Goal: Check status: Check status

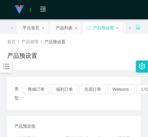
scroll to position [91, 0]
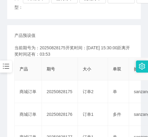
click at [111, 36] on div "产品预设值 添加期号" at bounding box center [73, 35] width 119 height 6
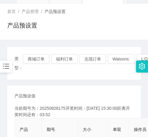
scroll to position [0, 0]
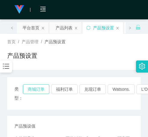
click at [35, 87] on button "商城订单" at bounding box center [36, 89] width 27 height 10
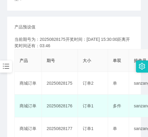
scroll to position [91, 0]
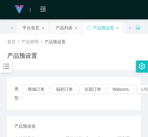
click at [36, 84] on button "商城订单" at bounding box center [36, 89] width 27 height 10
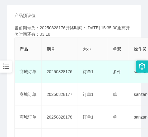
scroll to position [121, 0]
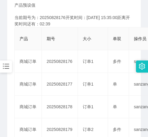
click at [2, 44] on main "关闭左侧 关闭右侧 关闭其它 刷新页面 平台首页 产品列表 产品预设置 注单管理 开奖记录 首页 / 产品管理 / 产品预设置 / 产品预设置 类型： 商城订…" at bounding box center [74, 101] width 148 height 404
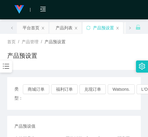
scroll to position [60, 0]
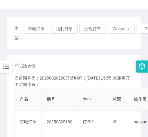
click at [66, 64] on div "产品预设值 添加期号" at bounding box center [73, 65] width 119 height 6
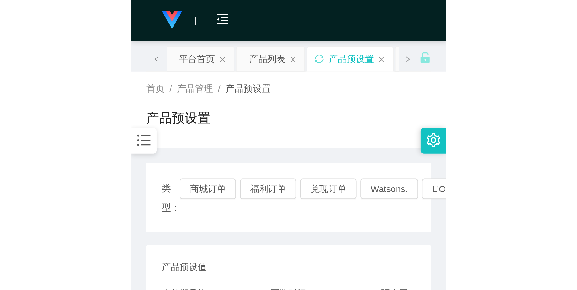
scroll to position [91, 0]
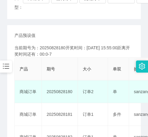
click at [76, 84] on td "20250828180" at bounding box center [60, 91] width 36 height 23
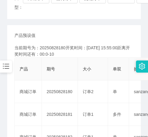
scroll to position [77, 0]
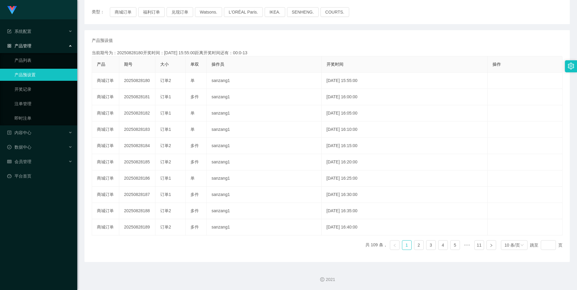
click at [116, 5] on div "类型： 商城订单 福利订单 兑现订单 Watsons. L'ORÉAL Paris. IKEA. SENHENG. COURTS." at bounding box center [326, 12] width 485 height 24
click at [116, 14] on button "商城订单" at bounding box center [123, 12] width 27 height 10
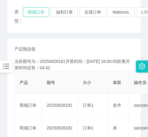
scroll to position [71, 0]
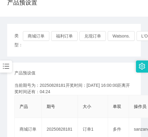
scroll to position [40, 0]
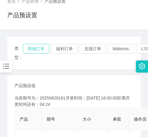
click at [41, 52] on button "商城订单" at bounding box center [36, 49] width 27 height 10
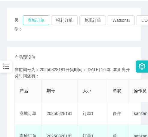
scroll to position [131, 0]
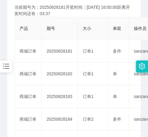
click at [6, 105] on main "关闭左侧 关闭右侧 关闭其它 刷新页面 平台首页 产品列表 产品预设置 注单管理 开奖记录 首页 / 产品管理 / 产品预设置 / 产品预设置 类型： 商城订…" at bounding box center [74, 90] width 148 height 404
